Goal: Information Seeking & Learning: Learn about a topic

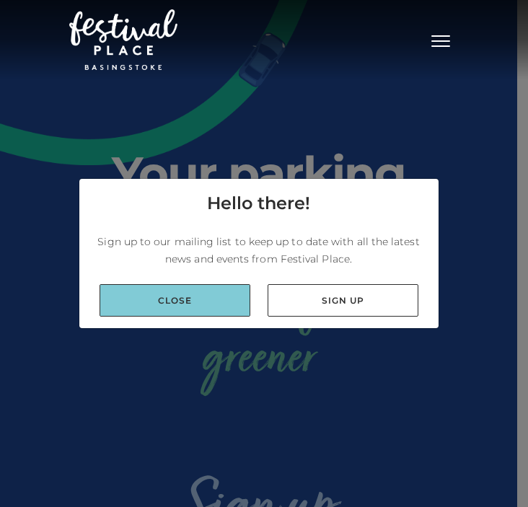
drag, startPoint x: 0, startPoint y: 0, endPoint x: 236, endPoint y: 309, distance: 388.3
click at [236, 309] on link "Close" at bounding box center [174, 300] width 151 height 32
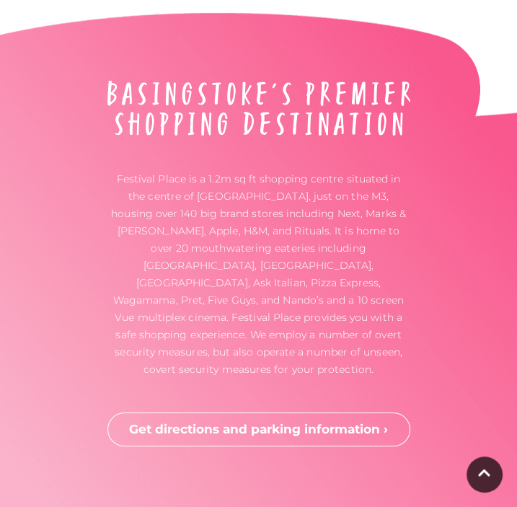
scroll to position [4936, 0]
click at [426, 371] on div "Festival Place is a 1.2m sq ft shopping centre situated in the centre of Basing…" at bounding box center [258, 263] width 517 height 510
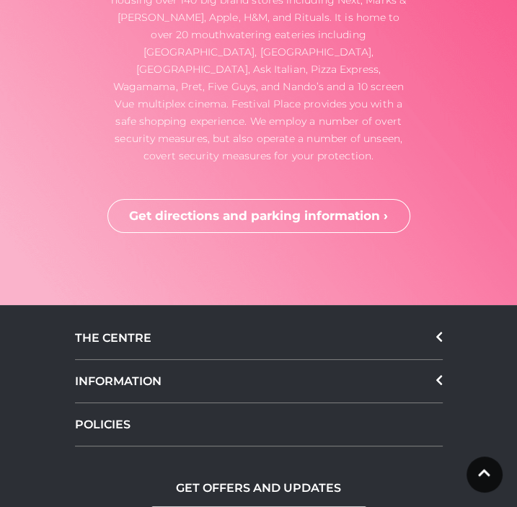
scroll to position [5150, 0]
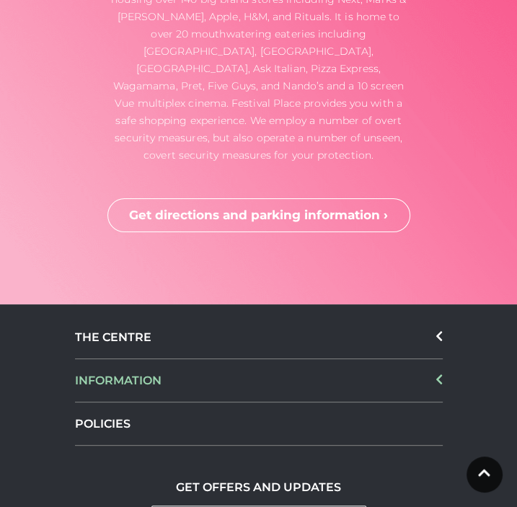
click at [138, 359] on div "INFORMATION" at bounding box center [259, 380] width 368 height 43
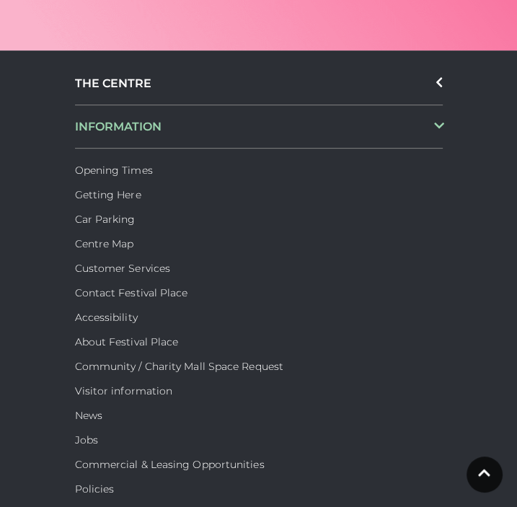
scroll to position [5616, 0]
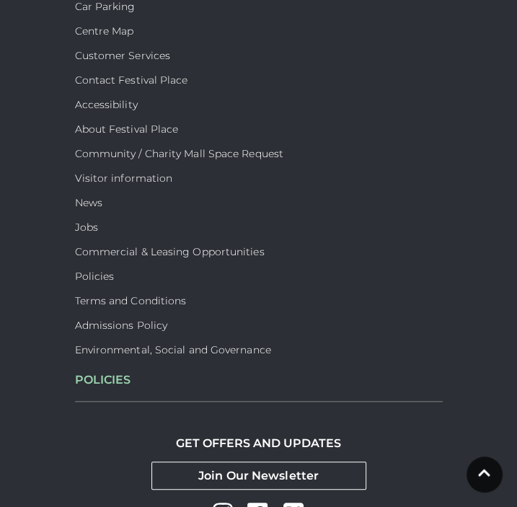
click at [84, 358] on div "POLICIES" at bounding box center [259, 379] width 368 height 43
click at [112, 358] on div "POLICIES" at bounding box center [259, 379] width 368 height 43
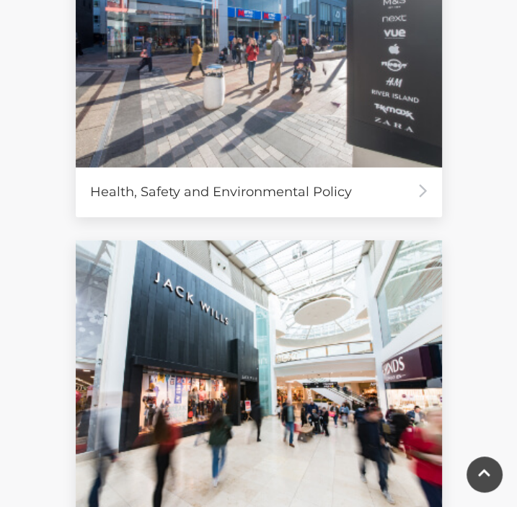
scroll to position [522, 0]
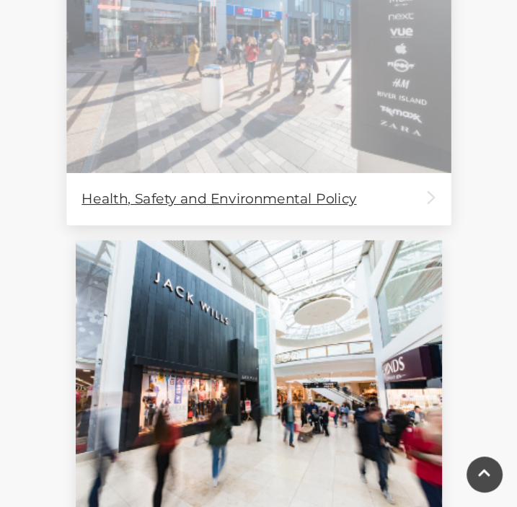
click at [257, 85] on img at bounding box center [258, 30] width 384 height 285
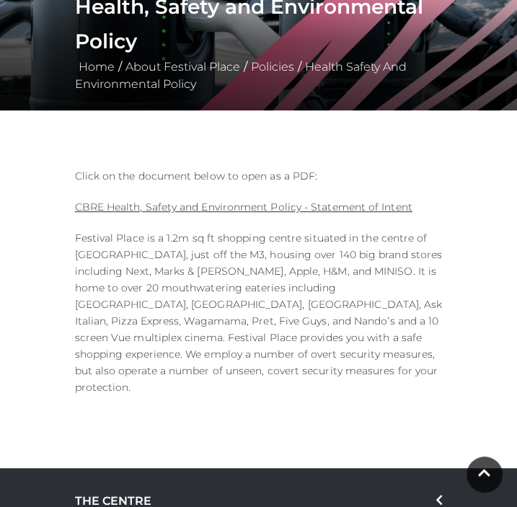
scroll to position [251, 0]
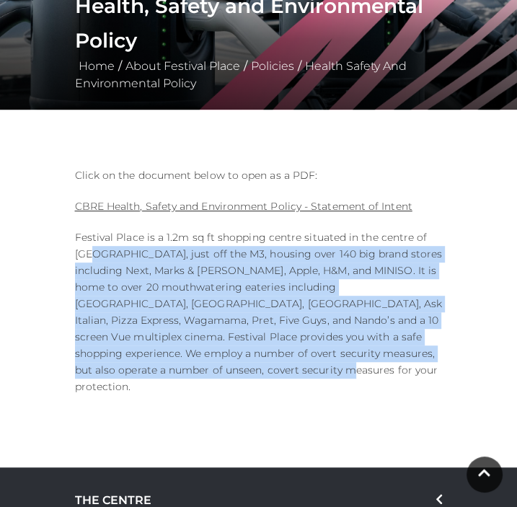
drag, startPoint x: 75, startPoint y: 247, endPoint x: 250, endPoint y: 373, distance: 215.5
click at [250, 373] on p "Festival Place is a 1.2m sq ft shopping centre situated in the centre of Basing…" at bounding box center [259, 312] width 368 height 166
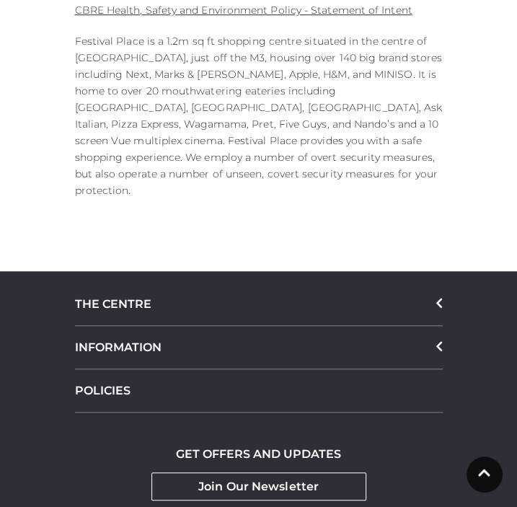
scroll to position [447, 0]
click at [131, 290] on div "THE CENTRE" at bounding box center [259, 304] width 368 height 43
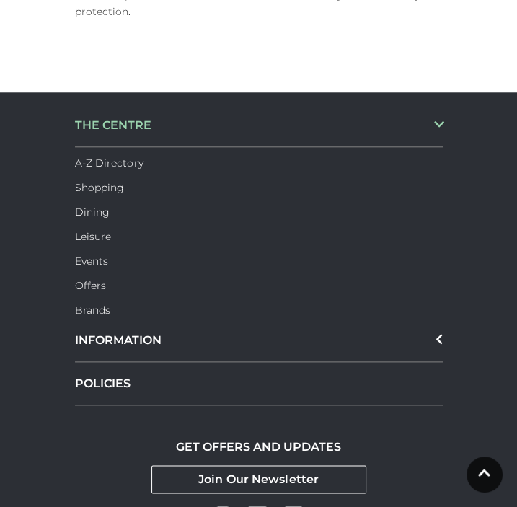
scroll to position [627, 0]
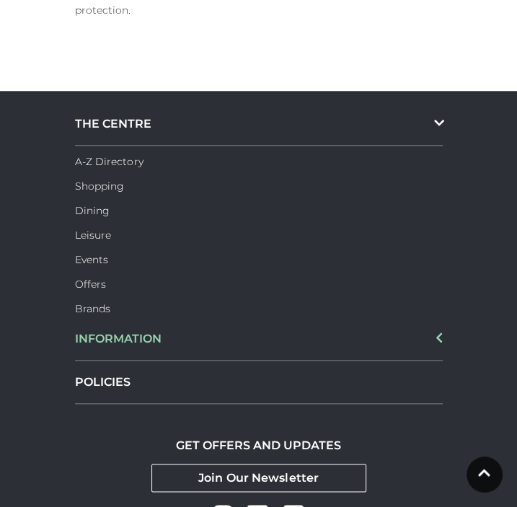
click at [142, 327] on div "INFORMATION" at bounding box center [259, 338] width 368 height 43
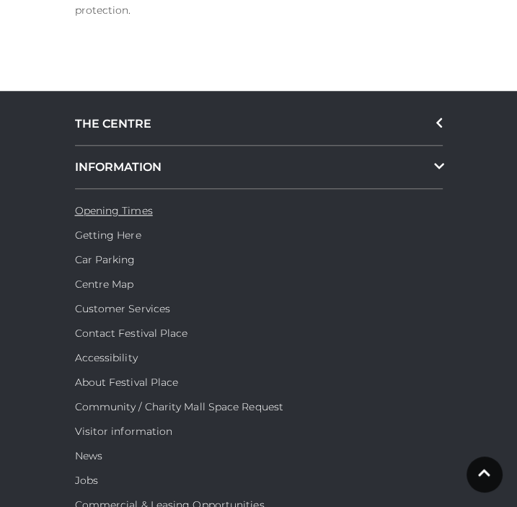
click at [120, 204] on link "Opening Times" at bounding box center [114, 210] width 78 height 13
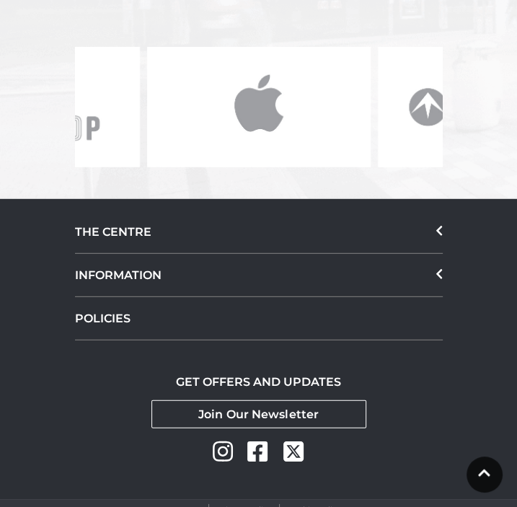
scroll to position [1826, 0]
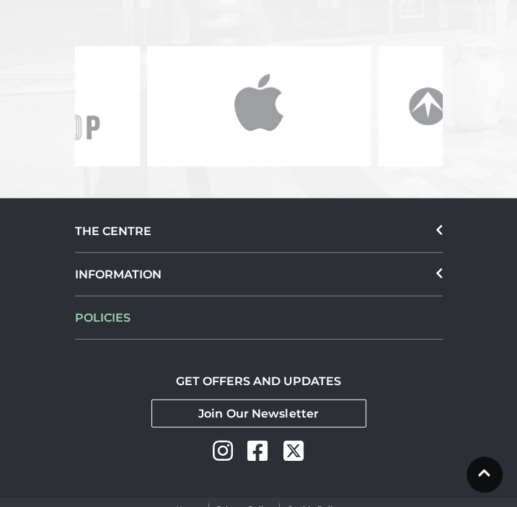
click at [122, 296] on div "POLICIES" at bounding box center [259, 317] width 368 height 43
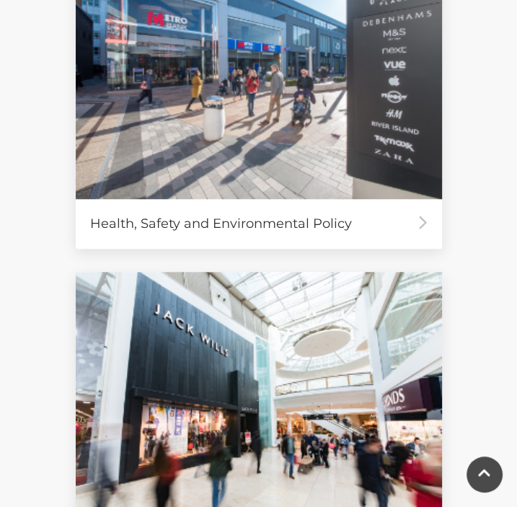
scroll to position [692, 0]
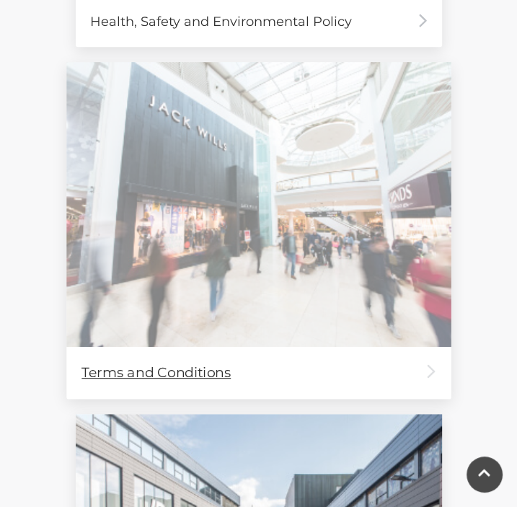
click at [216, 267] on img at bounding box center [258, 204] width 384 height 285
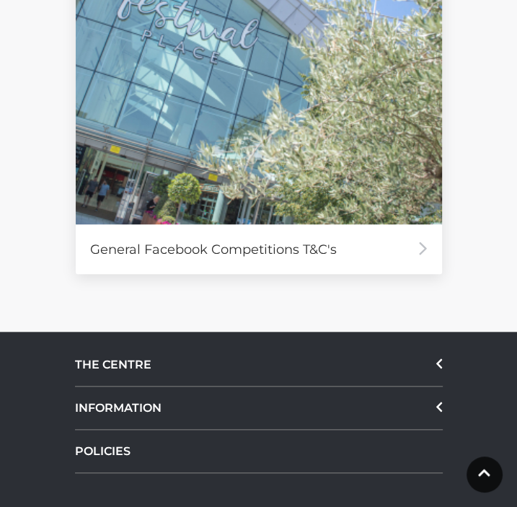
scroll to position [478, 0]
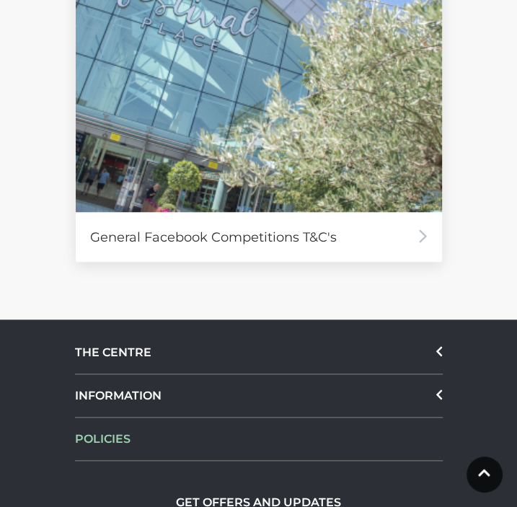
click at [141, 440] on div "POLICIES" at bounding box center [259, 438] width 368 height 43
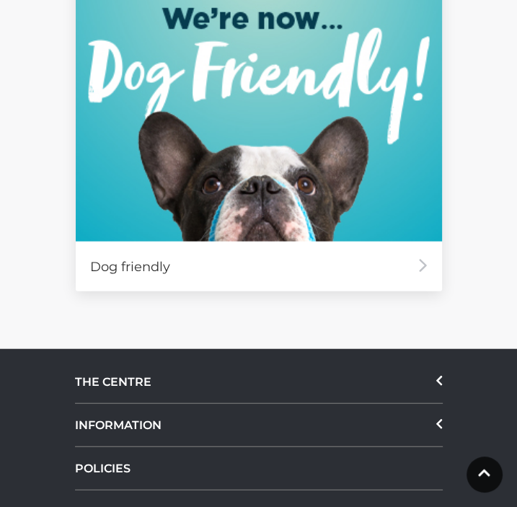
scroll to position [1474, 0]
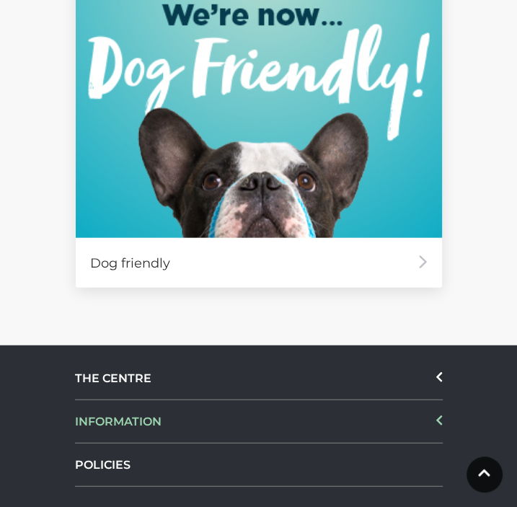
click at [122, 430] on div "INFORMATION" at bounding box center [259, 421] width 368 height 43
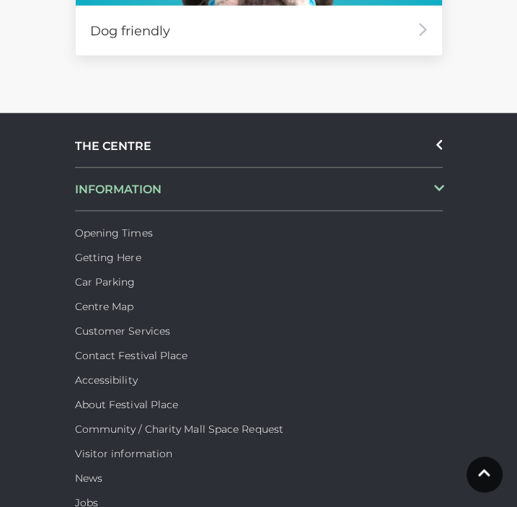
scroll to position [1707, 0]
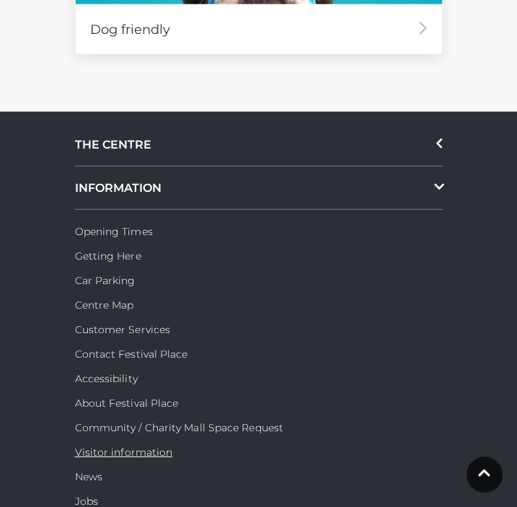
click at [144, 451] on link "Visitor information" at bounding box center [124, 452] width 98 height 13
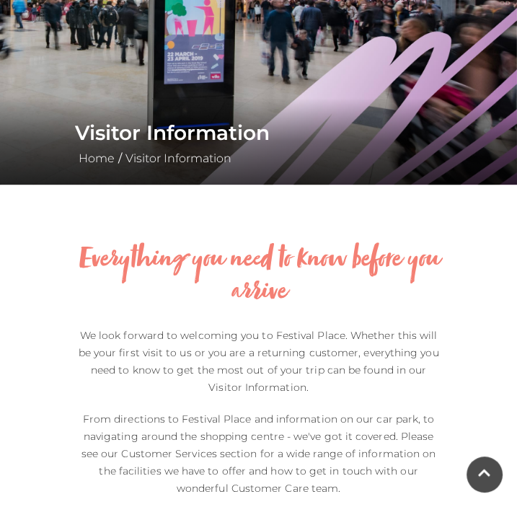
scroll to position [320, 0]
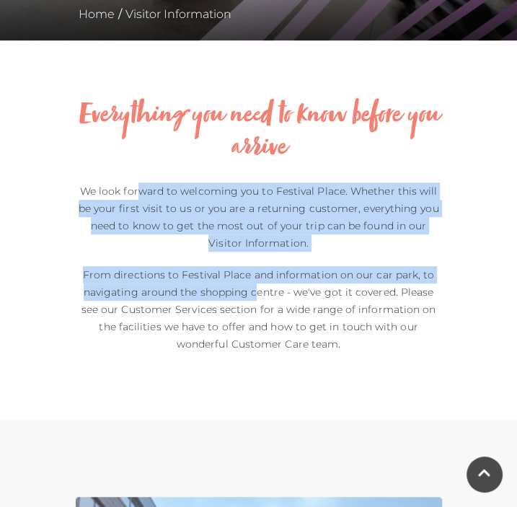
drag, startPoint x: 74, startPoint y: 177, endPoint x: 187, endPoint y: 296, distance: 164.2
click at [187, 296] on div "Everything you need to know before you arrive We look forward to welcoming you …" at bounding box center [258, 203] width 389 height 327
click at [187, 296] on p "From directions to Festival Place and information on our car park, to navigatin…" at bounding box center [259, 309] width 368 height 87
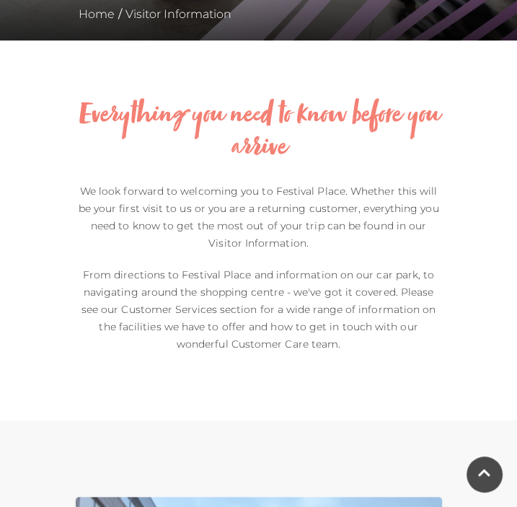
drag, startPoint x: 327, startPoint y: 337, endPoint x: 84, endPoint y: 195, distance: 281.1
click at [84, 195] on div "Everything you need to know before you arrive We look forward to welcoming you …" at bounding box center [258, 203] width 389 height 327
click at [84, 195] on p "We look forward to welcoming you to Festival Place. Whether this will be your f…" at bounding box center [259, 216] width 368 height 69
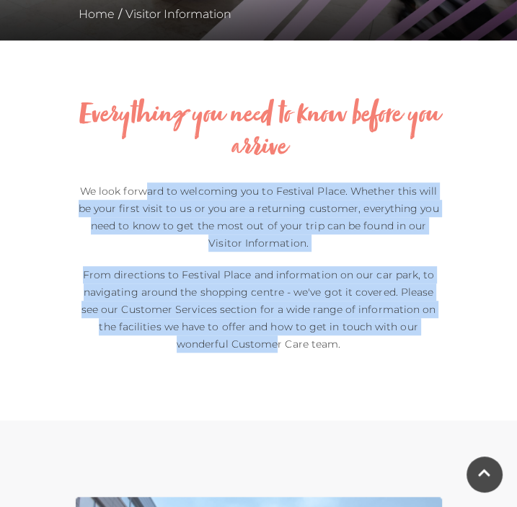
drag, startPoint x: 84, startPoint y: 195, endPoint x: 418, endPoint y: 336, distance: 362.2
click at [418, 336] on div "Everything you need to know before you arrive We look forward to welcoming you …" at bounding box center [258, 203] width 389 height 327
click at [418, 336] on p "From directions to Festival Place and information on our car park, to navigatin…" at bounding box center [259, 309] width 368 height 87
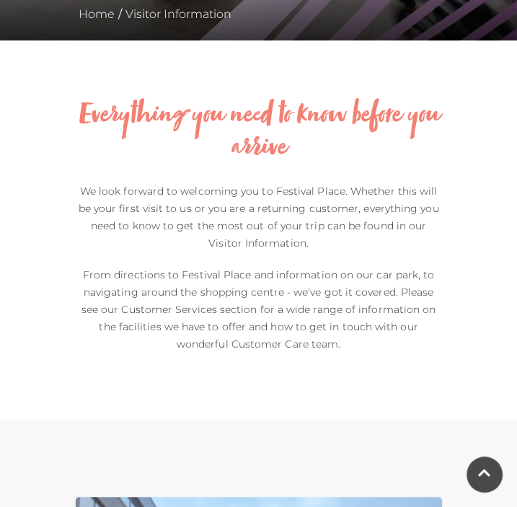
drag, startPoint x: 418, startPoint y: 336, endPoint x: 157, endPoint y: 195, distance: 296.4
click at [157, 195] on div "Everything you need to know before you arrive We look forward to welcoming you …" at bounding box center [258, 203] width 389 height 327
click at [157, 195] on p "We look forward to welcoming you to Festival Place. Whether this will be your f…" at bounding box center [259, 216] width 368 height 69
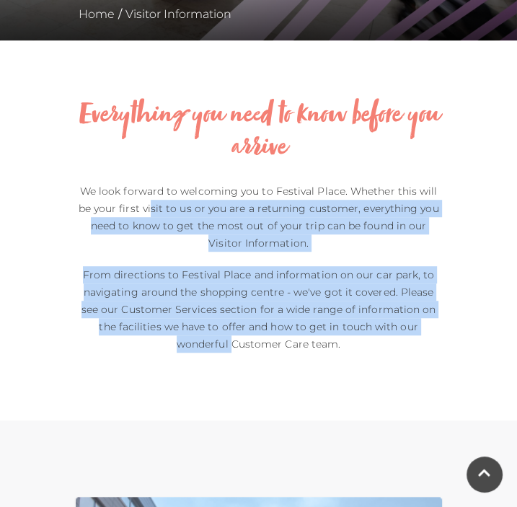
drag, startPoint x: 87, startPoint y: 201, endPoint x: 399, endPoint y: 344, distance: 343.9
click at [399, 344] on div "Everything you need to know before you arrive We look forward to welcoming you …" at bounding box center [258, 203] width 389 height 327
click at [399, 344] on p "From directions to Festival Place and information on our car park, to navigatin…" at bounding box center [259, 309] width 368 height 87
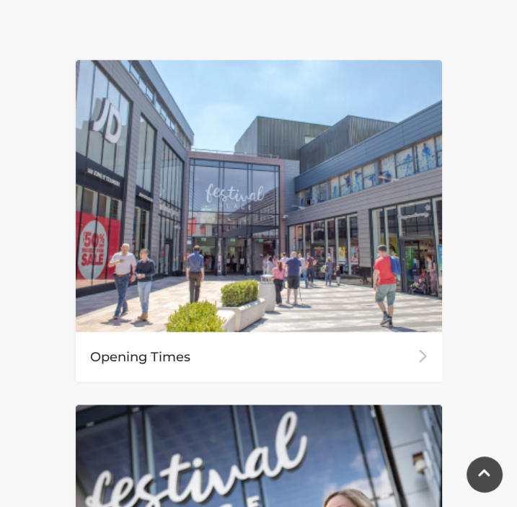
scroll to position [761, 0]
